Goal: Task Accomplishment & Management: Complete application form

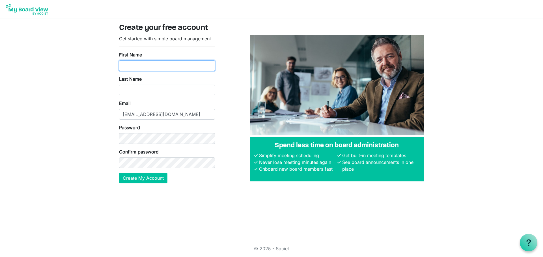
click at [158, 67] on input "First Name" at bounding box center [167, 65] width 96 height 11
type input "Shelly"
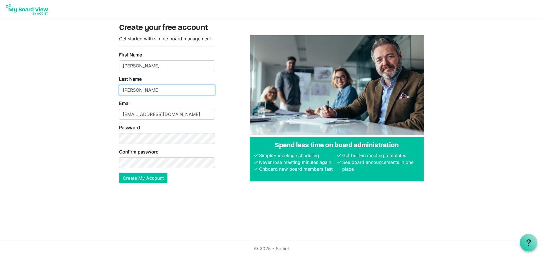
type input "Leonard"
click at [139, 180] on button "Create My Account" at bounding box center [143, 178] width 48 height 11
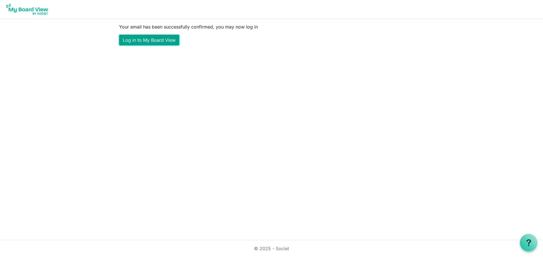
click at [157, 38] on link "Log in to My Board View" at bounding box center [149, 40] width 60 height 11
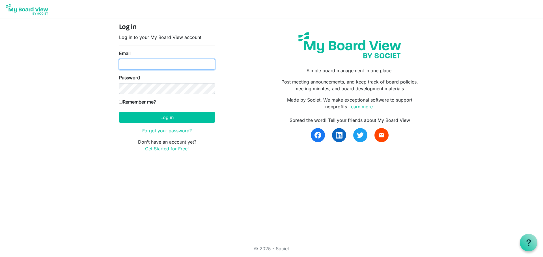
type input "[EMAIL_ADDRESS][DOMAIN_NAME]"
click at [120, 102] on input "Remember me?" at bounding box center [121, 102] width 4 height 4
checkbox input "true"
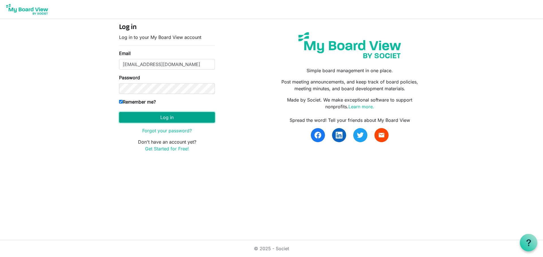
click at [183, 115] on button "Log in" at bounding box center [167, 117] width 96 height 11
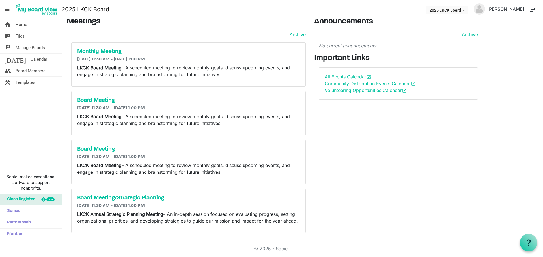
scroll to position [8, 0]
